Goal: Use online tool/utility: Utilize a website feature to perform a specific function

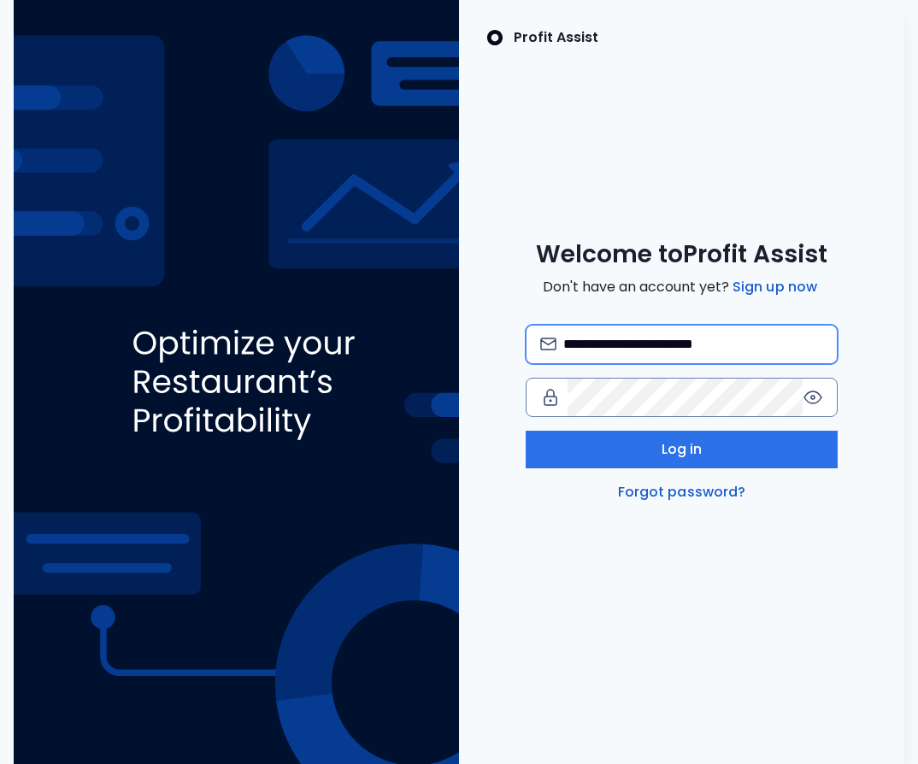
click at [689, 342] on input "**********" at bounding box center [693, 345] width 260 height 38
type input "**********"
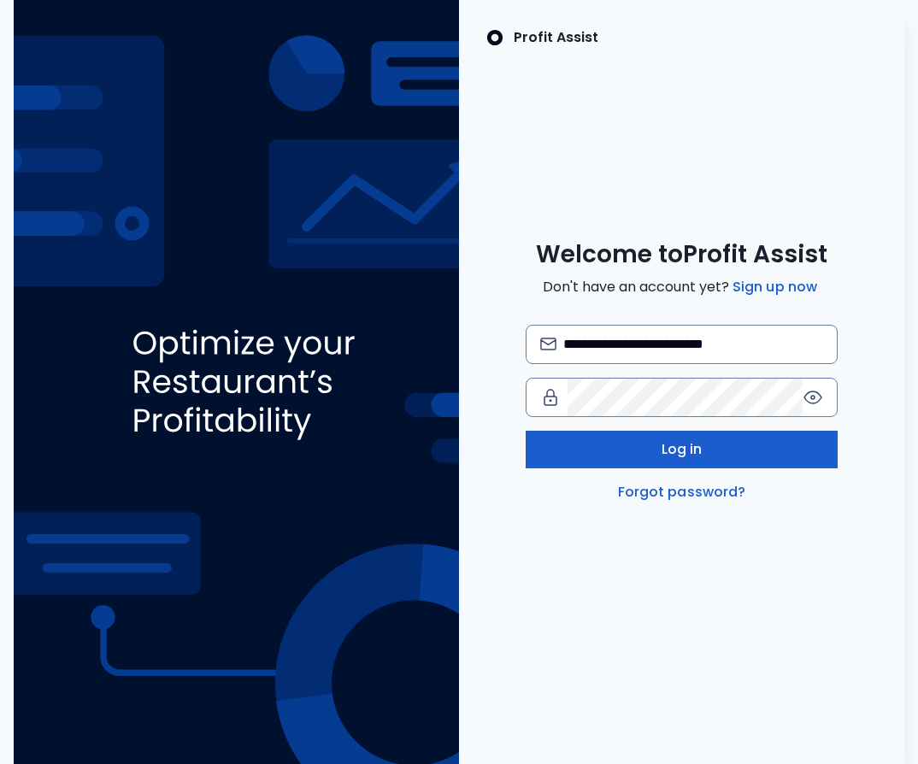
click at [705, 449] on button "Log in" at bounding box center [682, 450] width 312 height 38
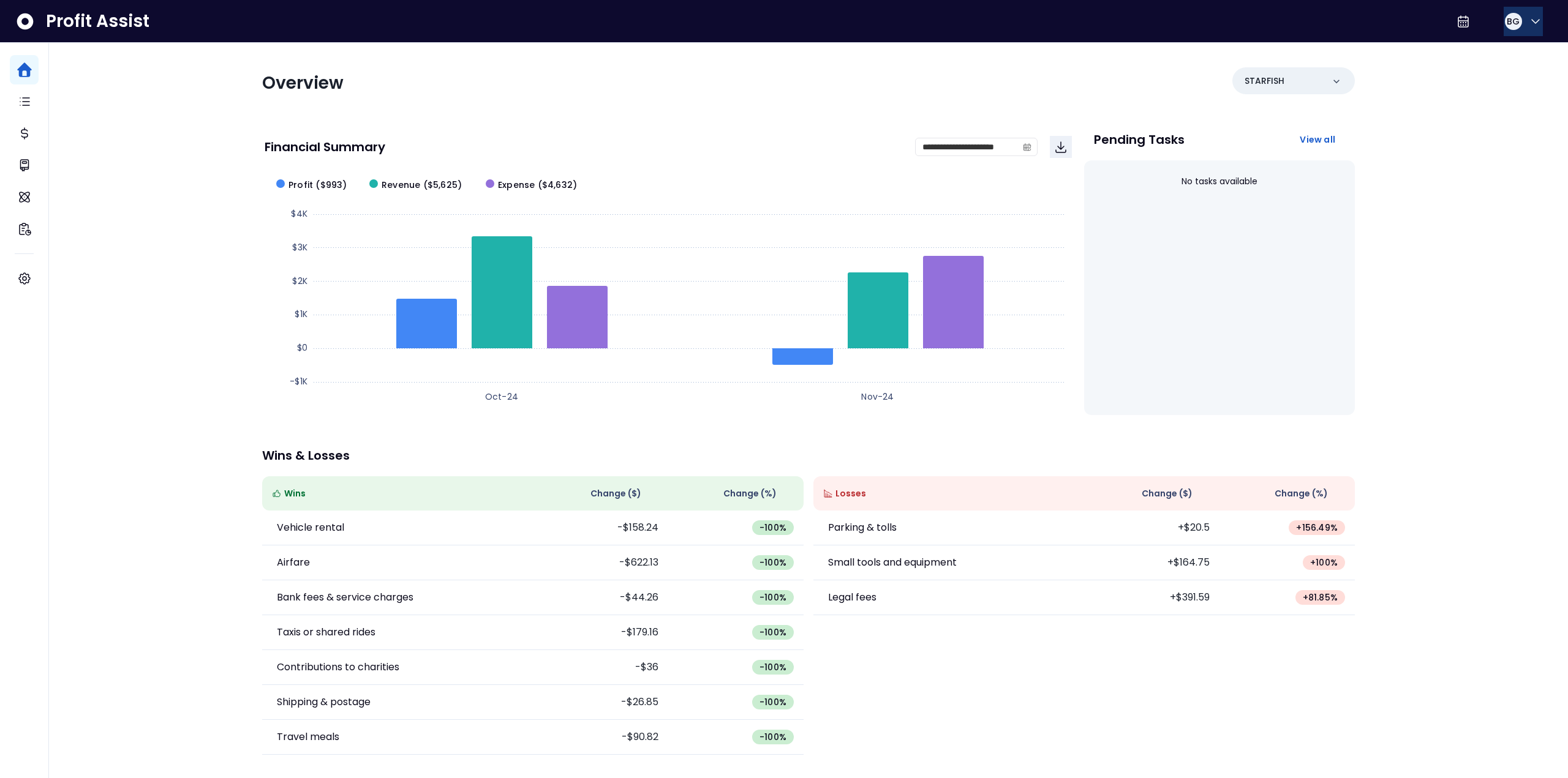
click at [657, 22] on div "BG" at bounding box center [1513, 21] width 19 height 19
click at [484, 87] on div "Overview" at bounding box center [532, 83] width 539 height 22
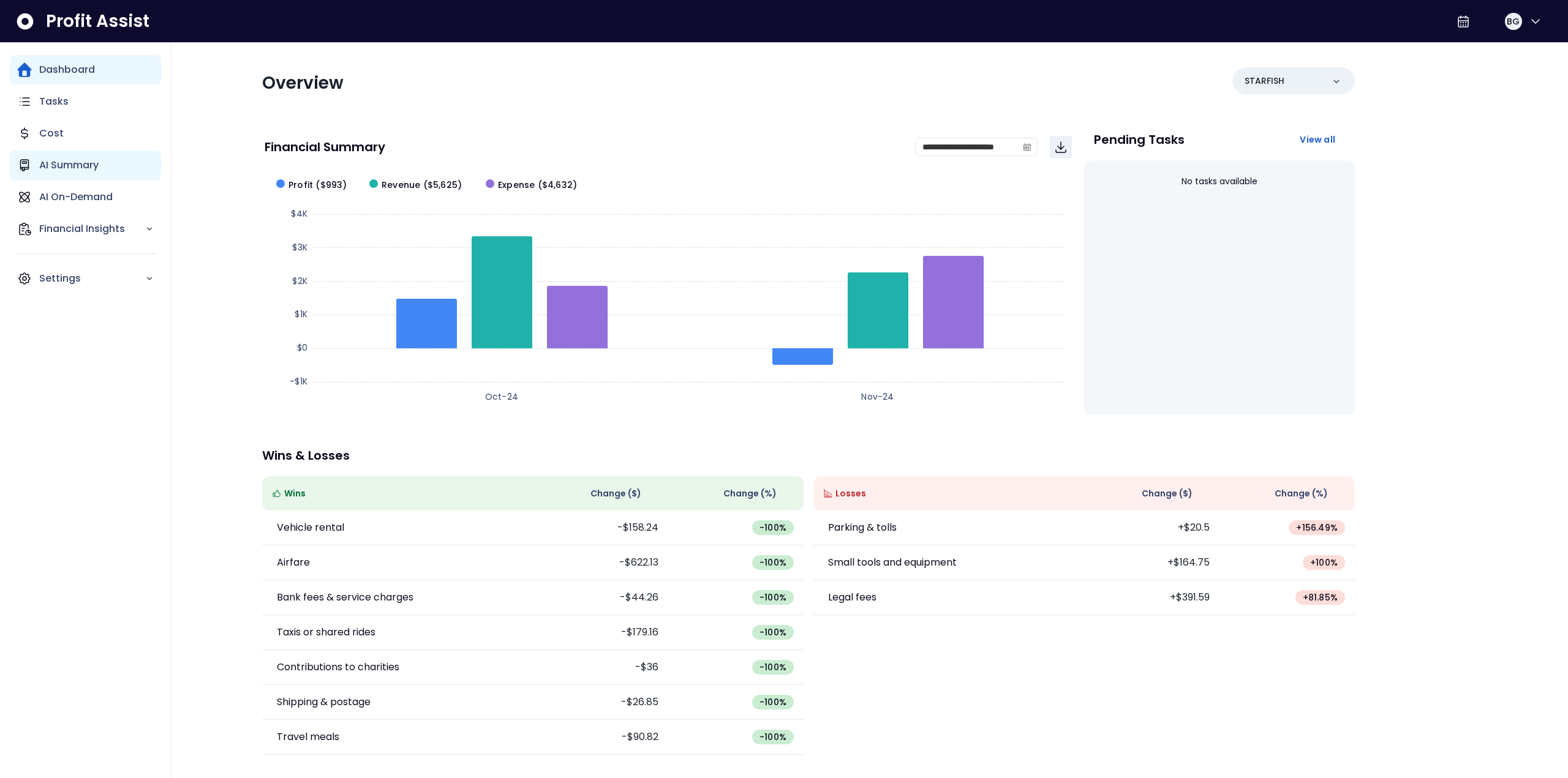
click at [78, 168] on p "AI Summary" at bounding box center [69, 165] width 59 height 15
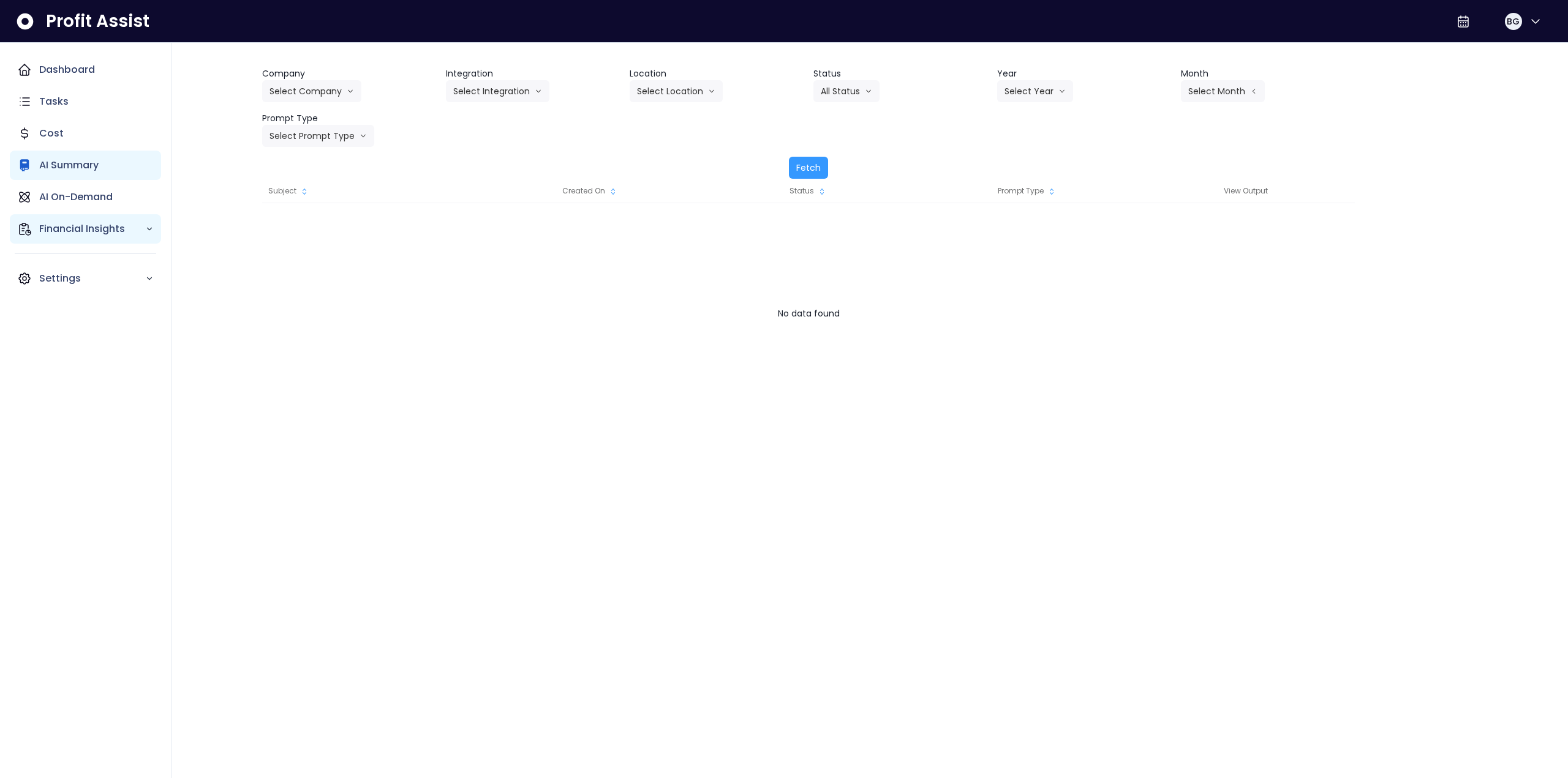
click at [111, 234] on p "Financial Insights" at bounding box center [92, 229] width 106 height 15
click at [94, 294] on p "Comparison Overtime" at bounding box center [100, 299] width 107 height 29
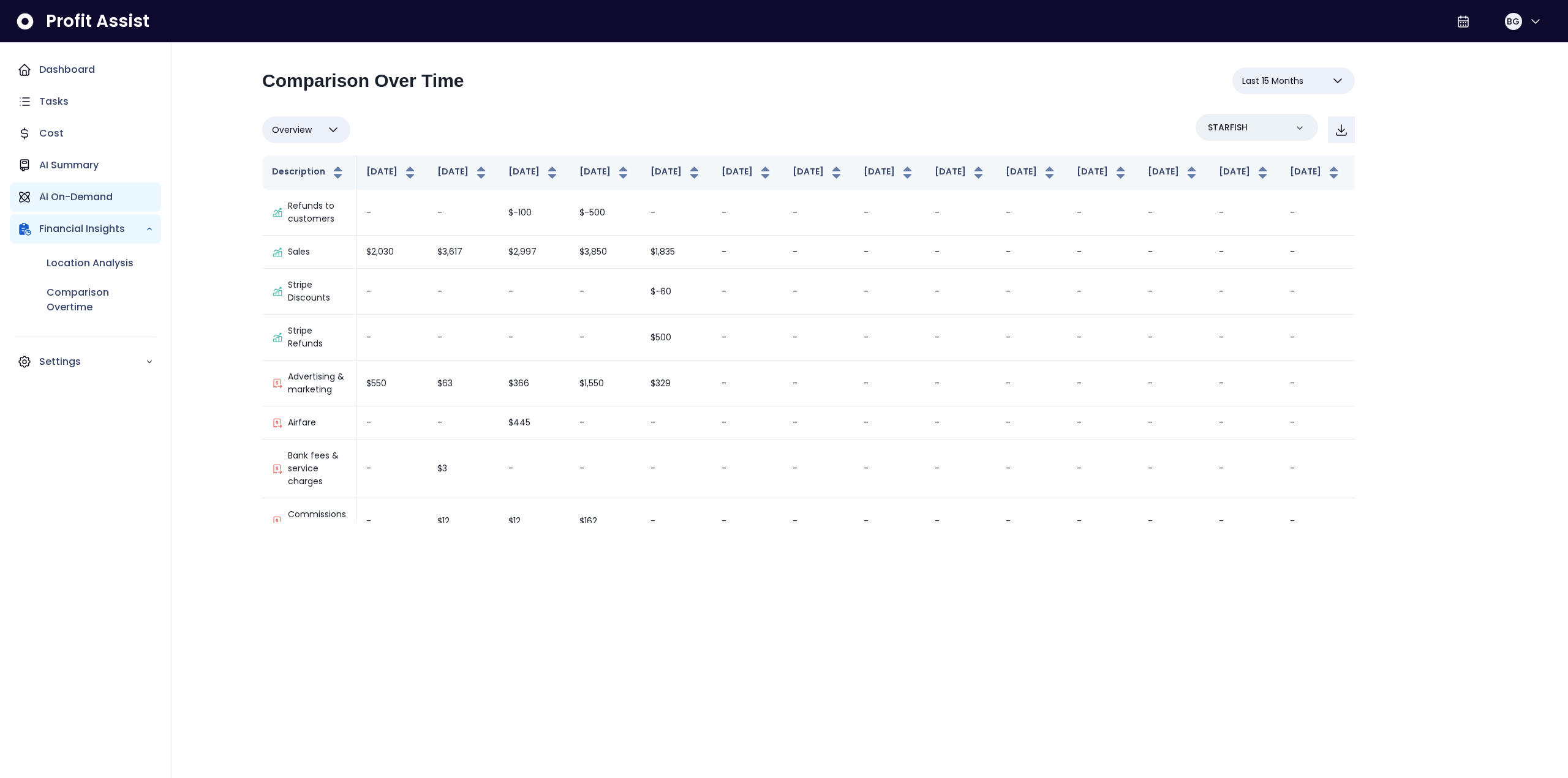
click at [97, 200] on p "AI On-Demand" at bounding box center [76, 197] width 74 height 15
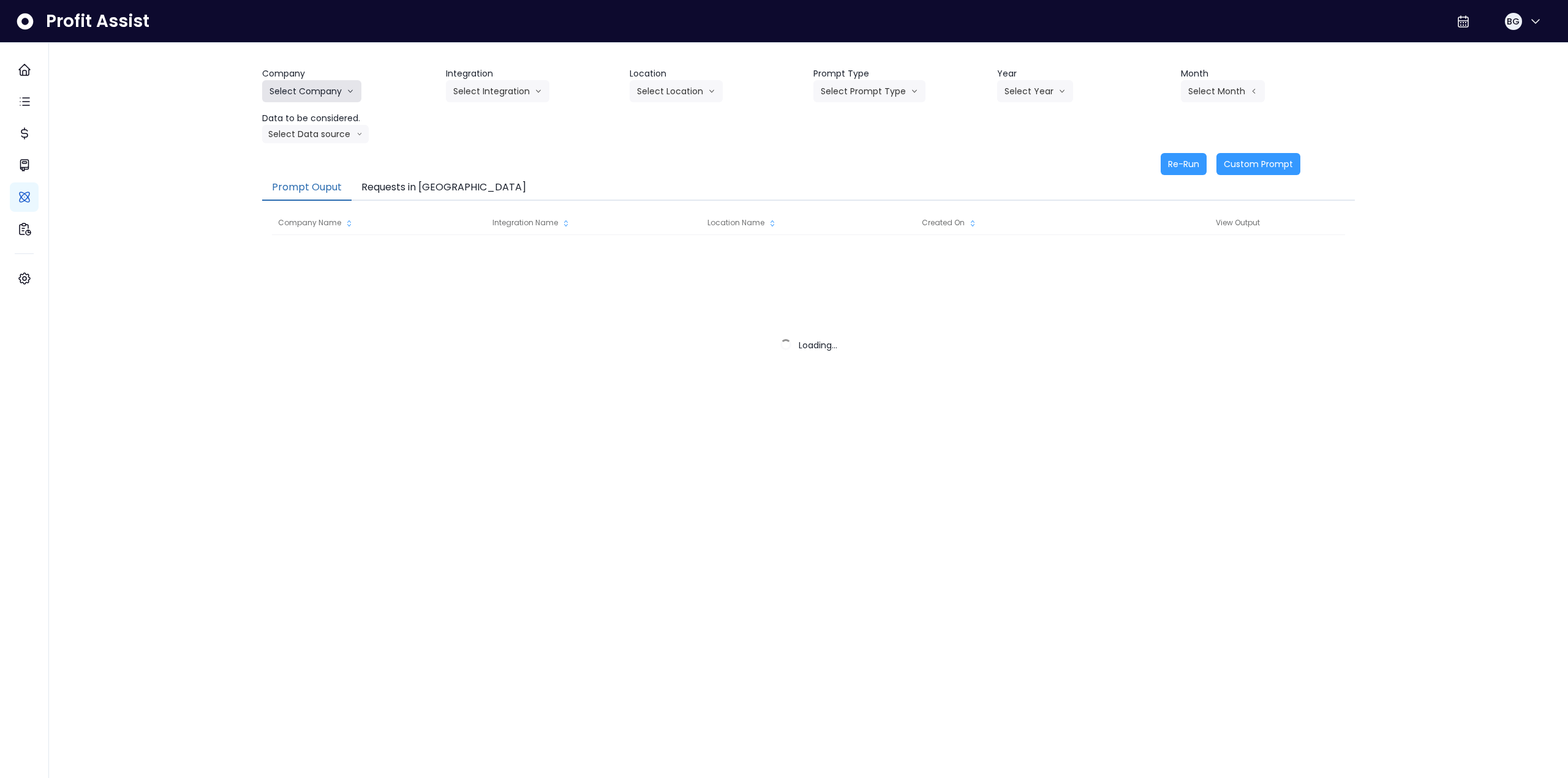
click at [341, 84] on button "Select Company" at bounding box center [312, 91] width 99 height 22
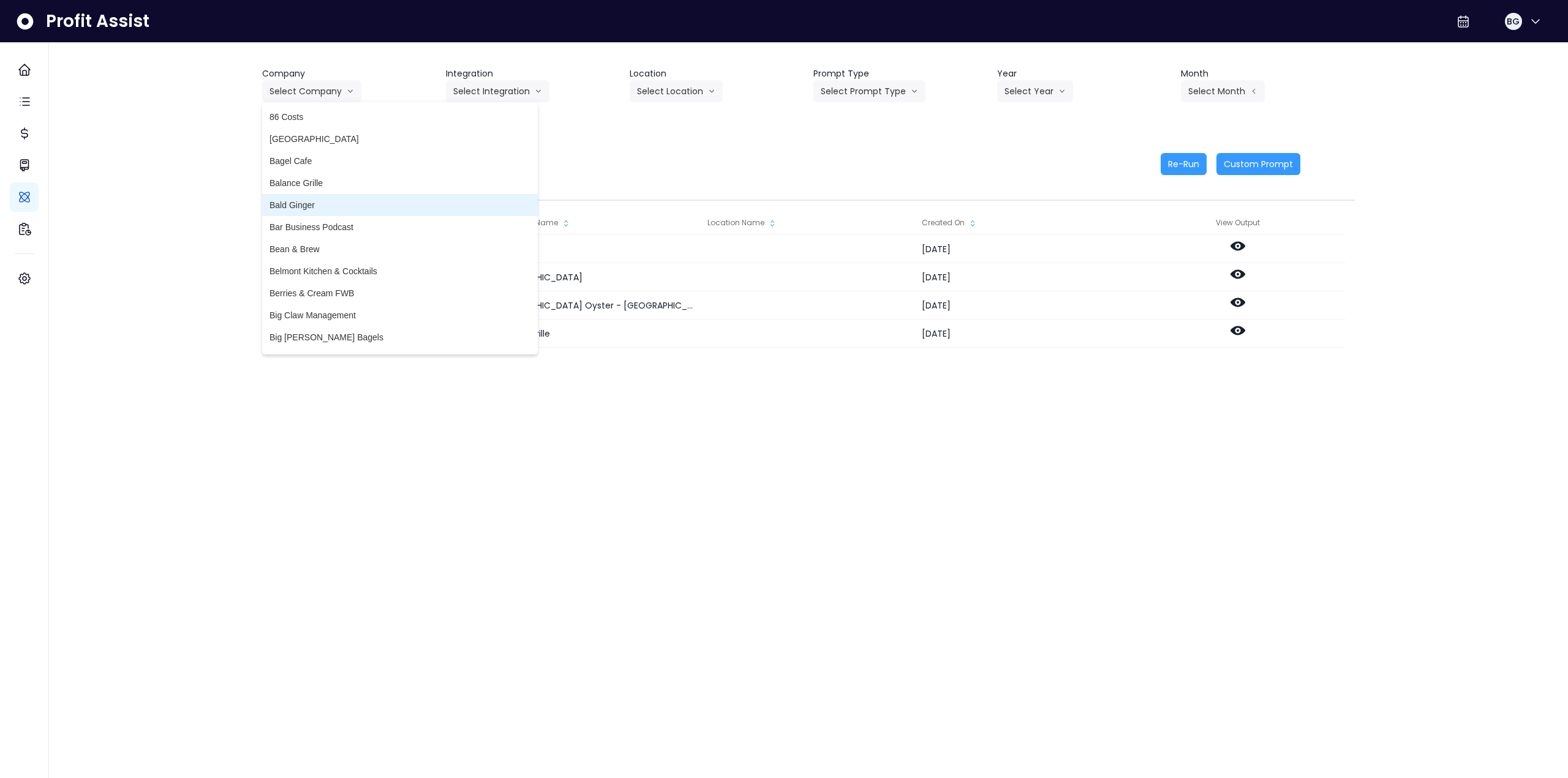
scroll to position [61, 0]
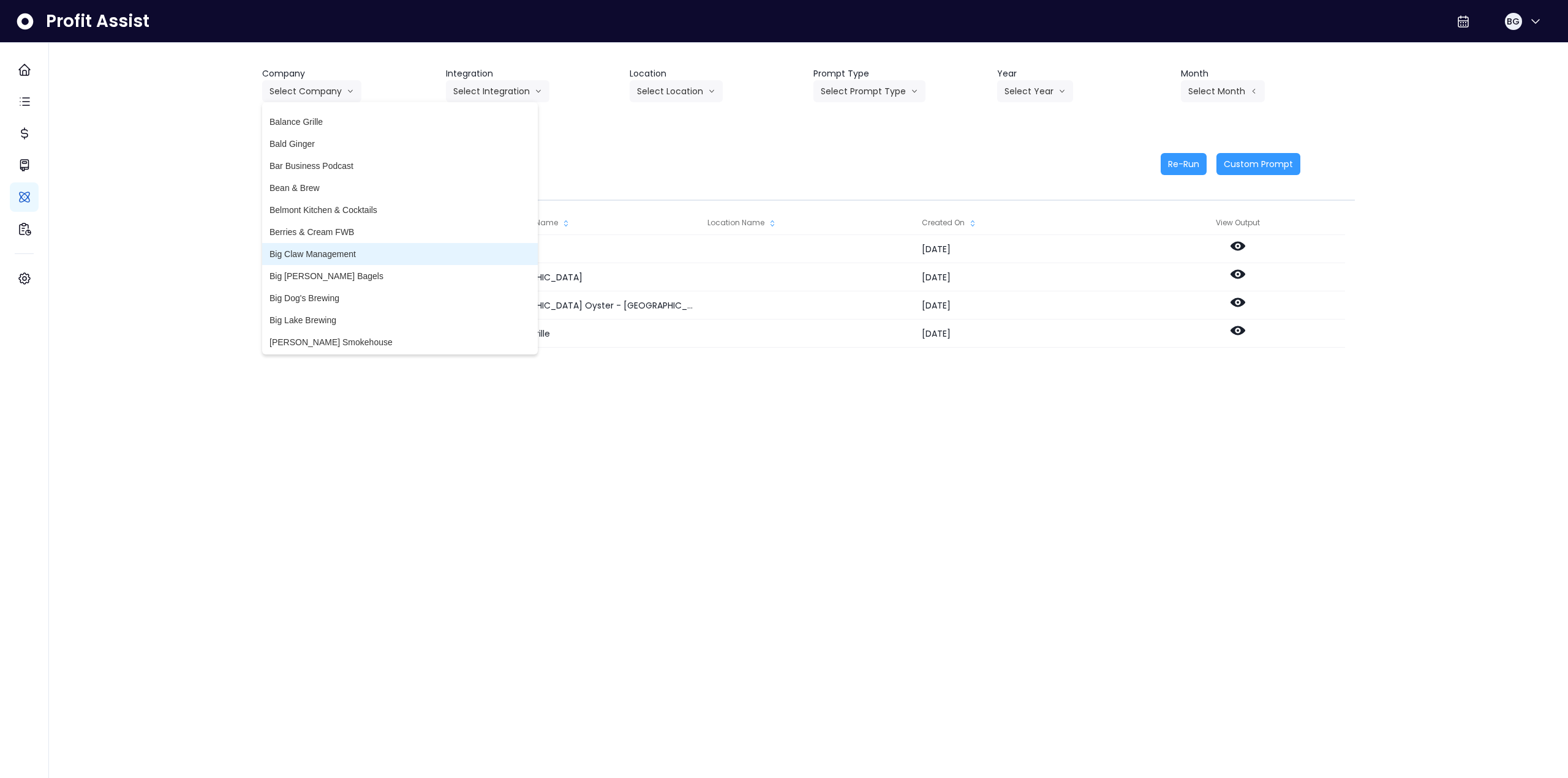
click at [339, 254] on span "Big Claw Management" at bounding box center [400, 254] width 261 height 12
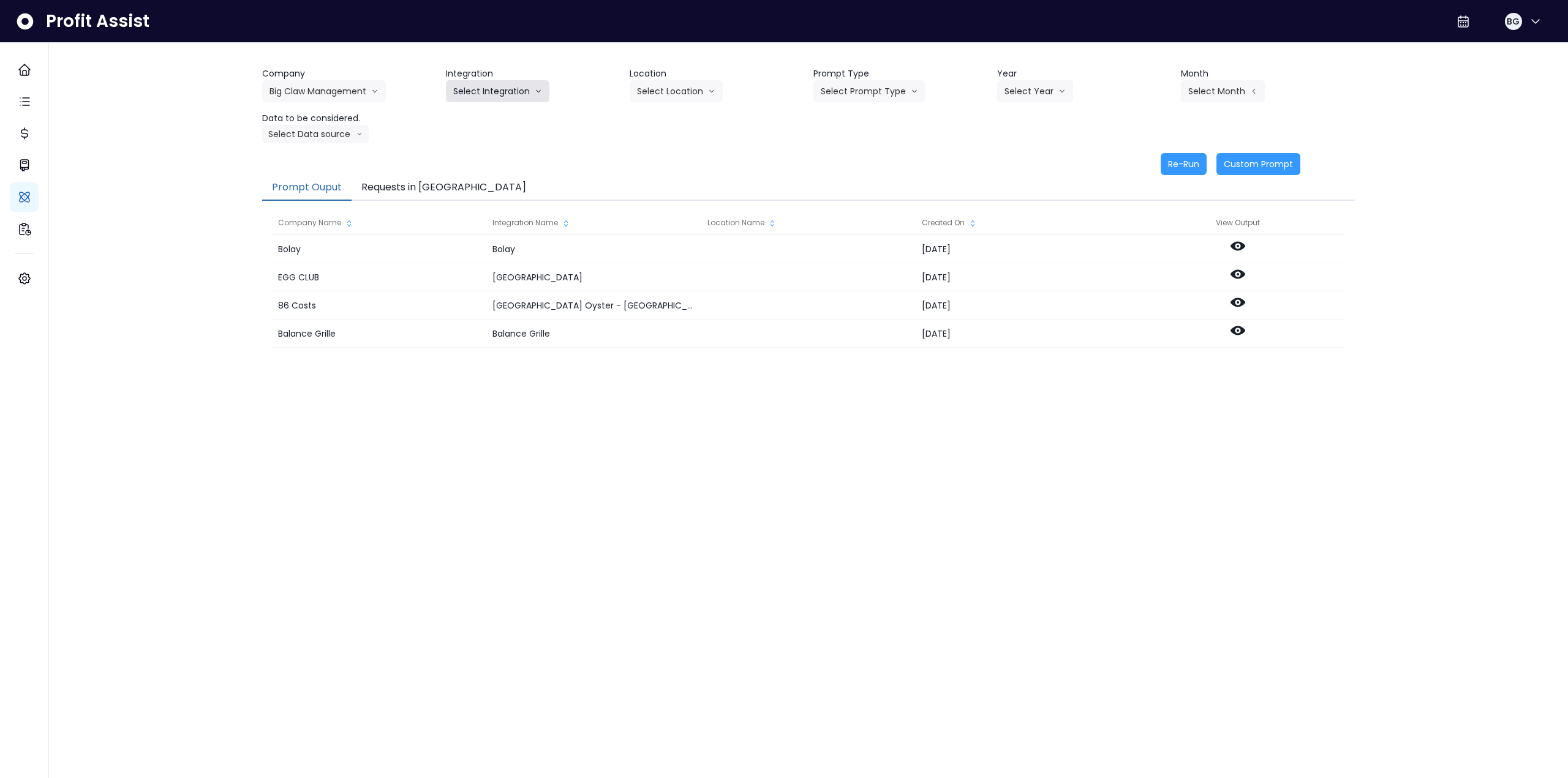
click at [478, 90] on button "Select Integration" at bounding box center [497, 91] width 103 height 22
click at [467, 117] on span "R365" at bounding box center [463, 117] width 20 height 12
click at [657, 89] on button "Select Location" at bounding box center [676, 91] width 93 height 22
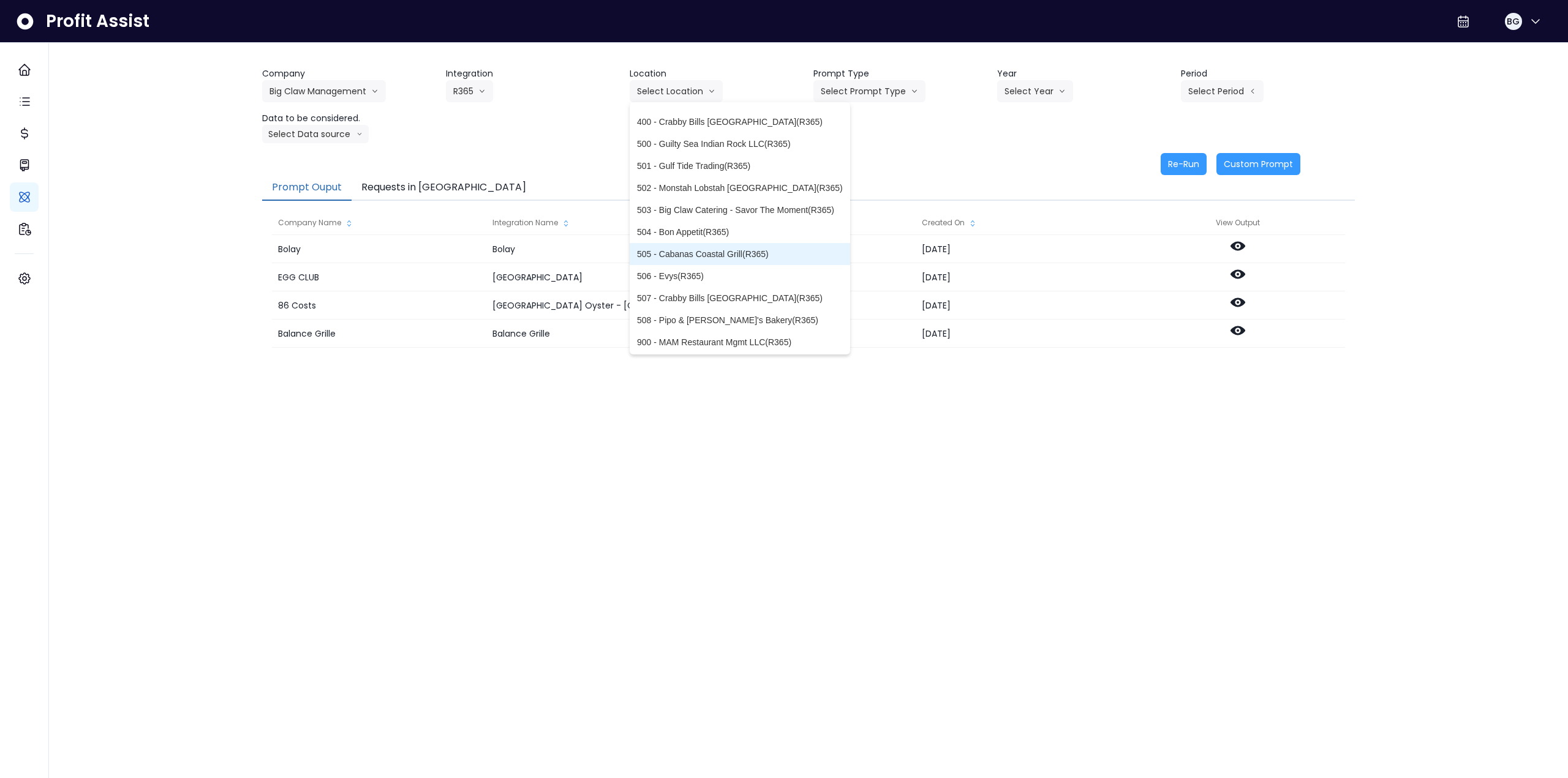
scroll to position [152, 0]
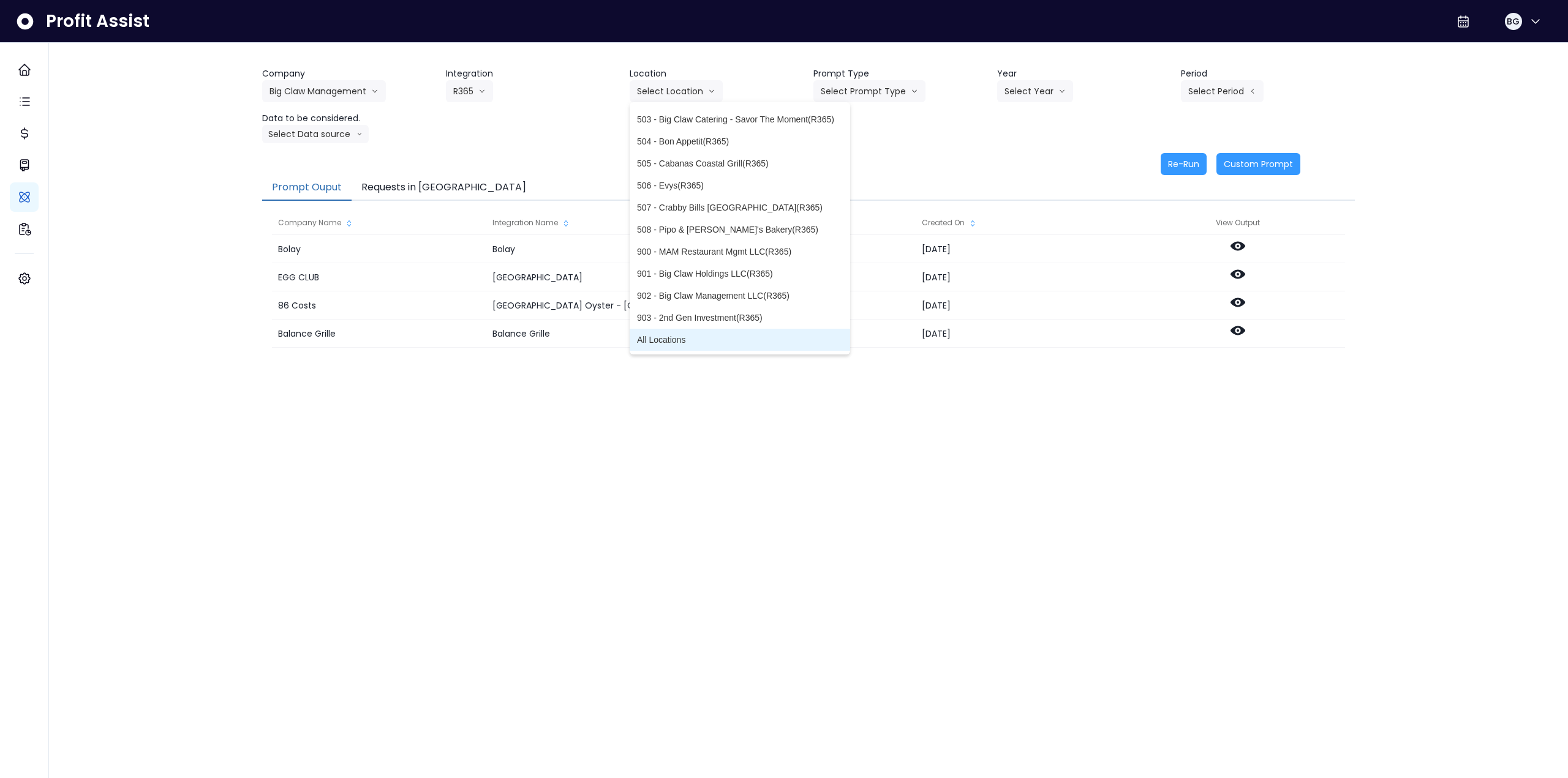
click at [657, 347] on li "All Locations" at bounding box center [740, 340] width 221 height 22
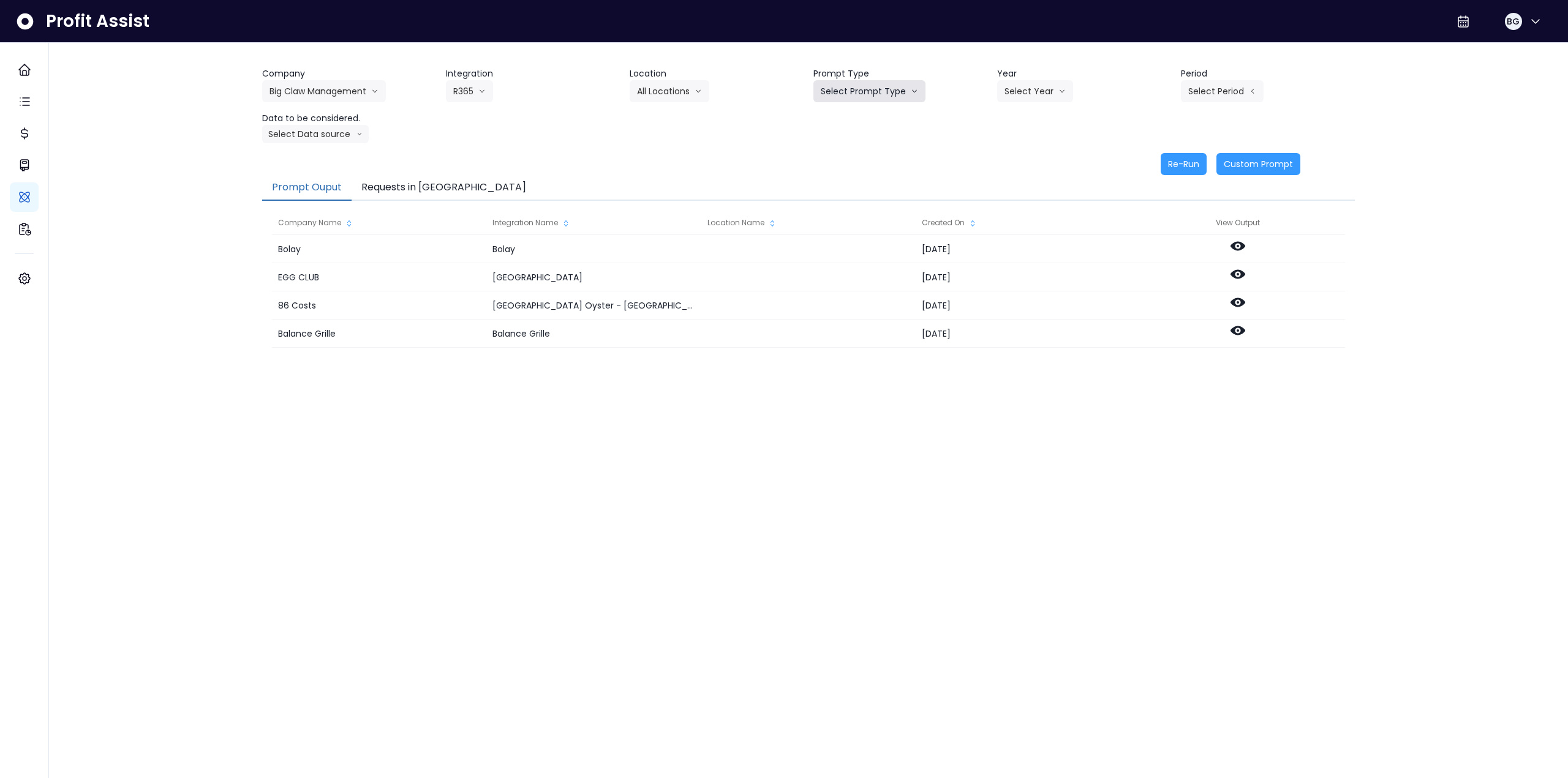
click at [657, 95] on button "Select Prompt Type" at bounding box center [869, 91] width 112 height 22
click at [657, 165] on span "Error Task" at bounding box center [855, 160] width 70 height 12
click at [657, 93] on button "Select Year" at bounding box center [1035, 91] width 76 height 22
drag, startPoint x: 1008, startPoint y: 160, endPoint x: 991, endPoint y: 159, distance: 17.0
click at [657, 160] on span "2025" at bounding box center [1013, 160] width 19 height 12
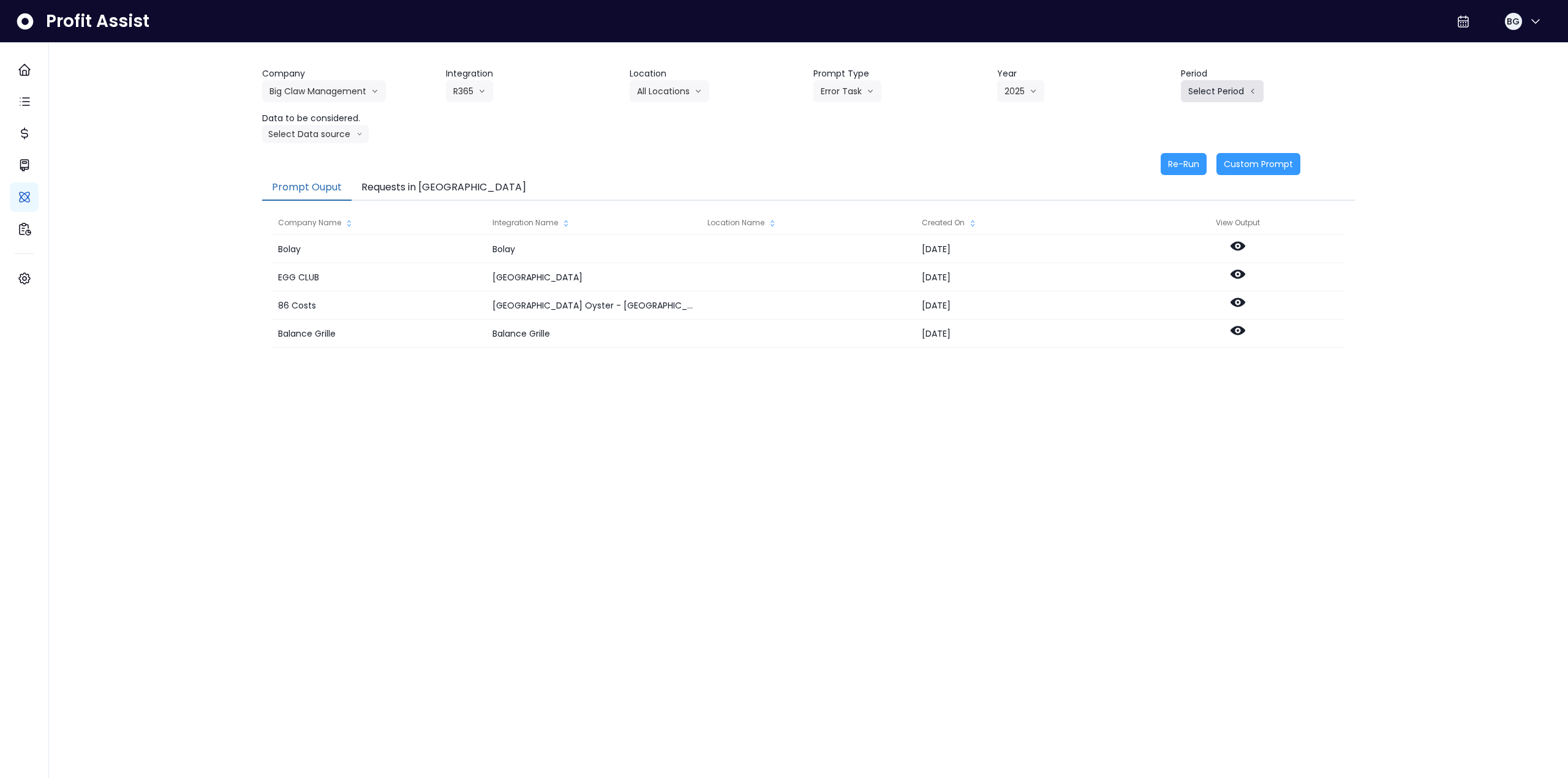
click at [657, 82] on button "Select Period" at bounding box center [1222, 91] width 82 height 22
click at [657, 292] on span "P10" at bounding box center [1165, 293] width 15 height 12
click at [332, 140] on button "Select Data source" at bounding box center [315, 134] width 107 height 19
click at [319, 156] on span "Comparison overtime" at bounding box center [310, 158] width 82 height 12
click at [657, 153] on div "Re-Run Custom Prompt" at bounding box center [781, 164] width 1038 height 22
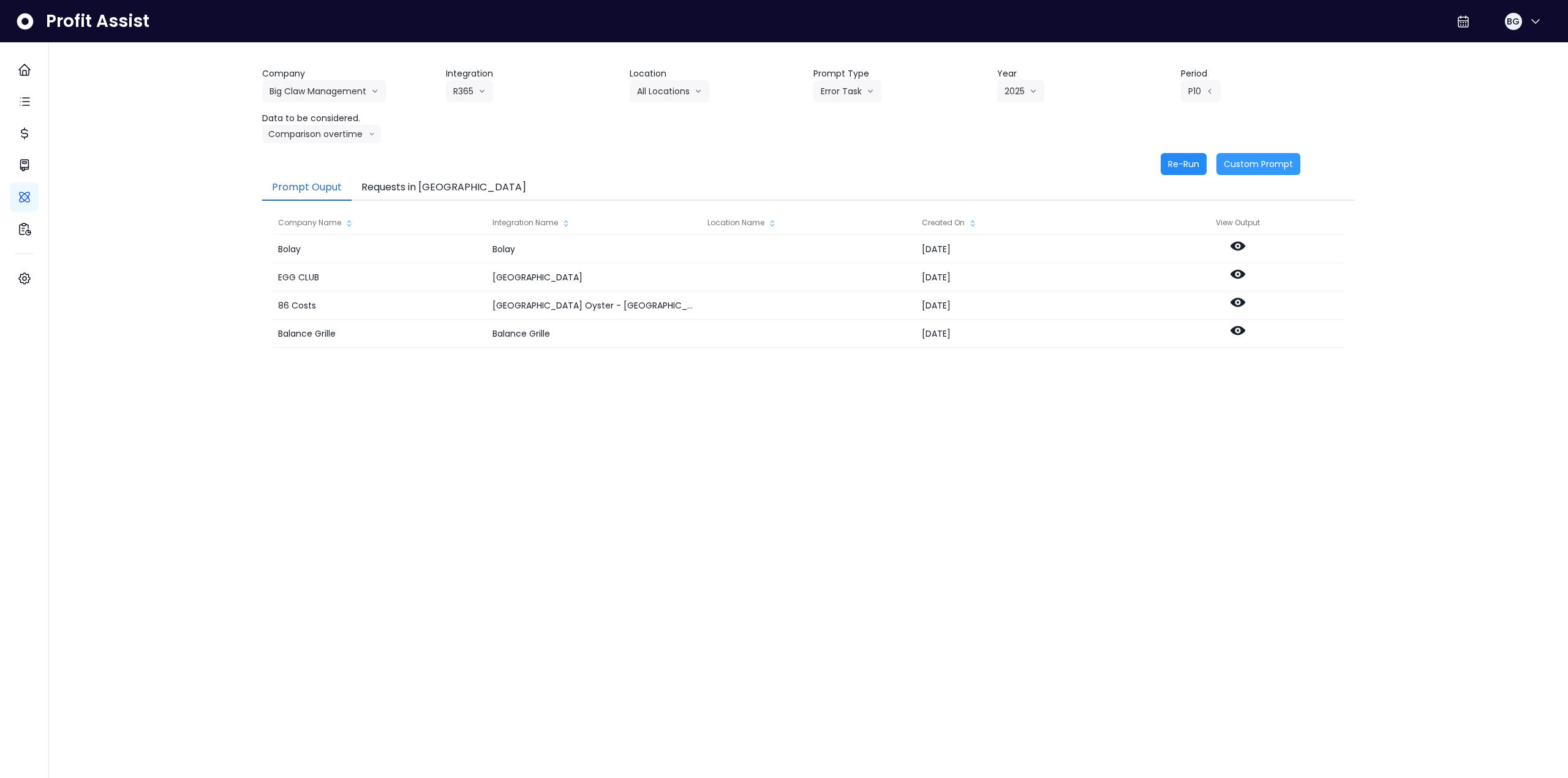
click at [657, 164] on button "Re-Run" at bounding box center [1183, 164] width 46 height 22
click at [404, 188] on button "Requests in [GEOGRAPHIC_DATA]" at bounding box center [443, 188] width 184 height 26
